Goal: Task Accomplishment & Management: Use online tool/utility

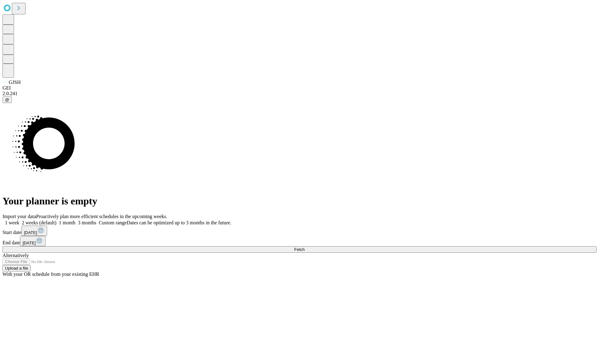
click at [305, 247] on span "Fetch" at bounding box center [299, 249] width 10 height 5
